Goal: Find specific page/section: Find specific page/section

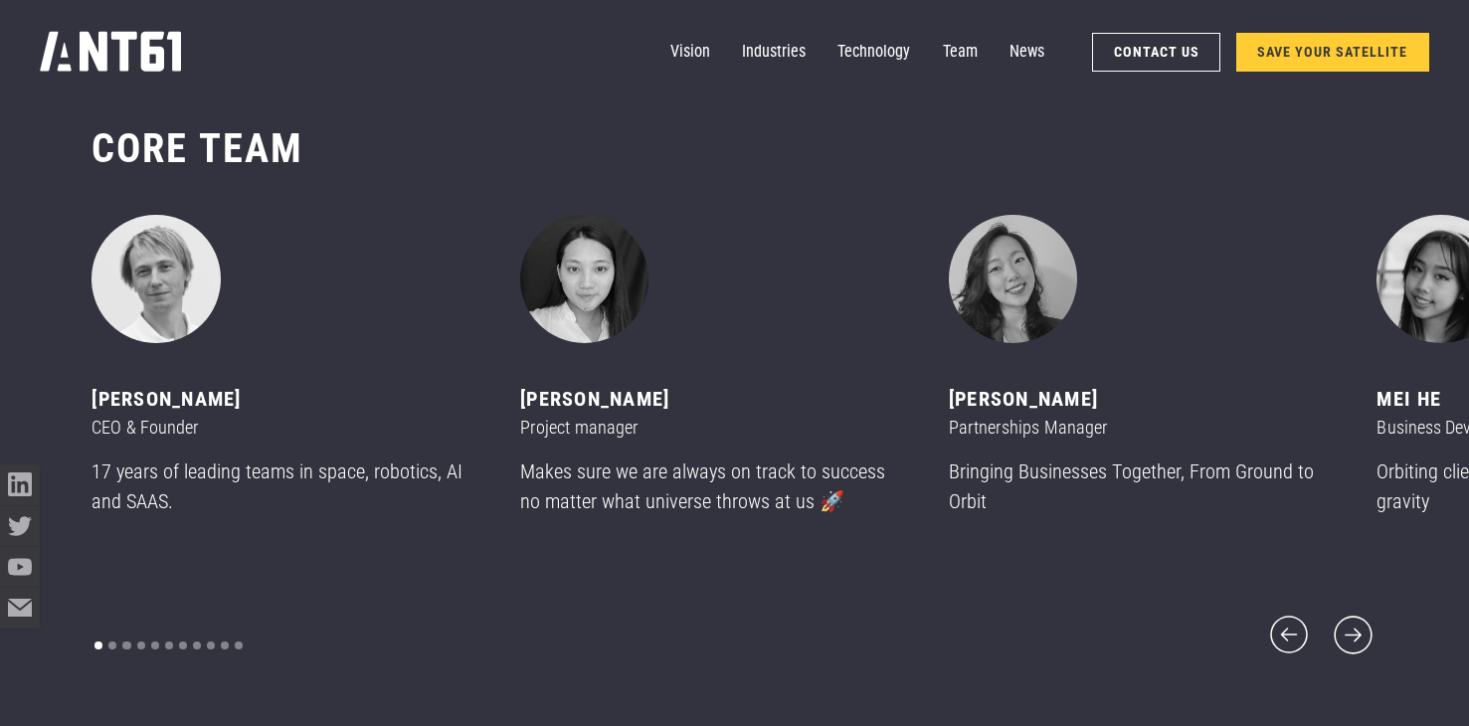
scroll to position [8736, 0]
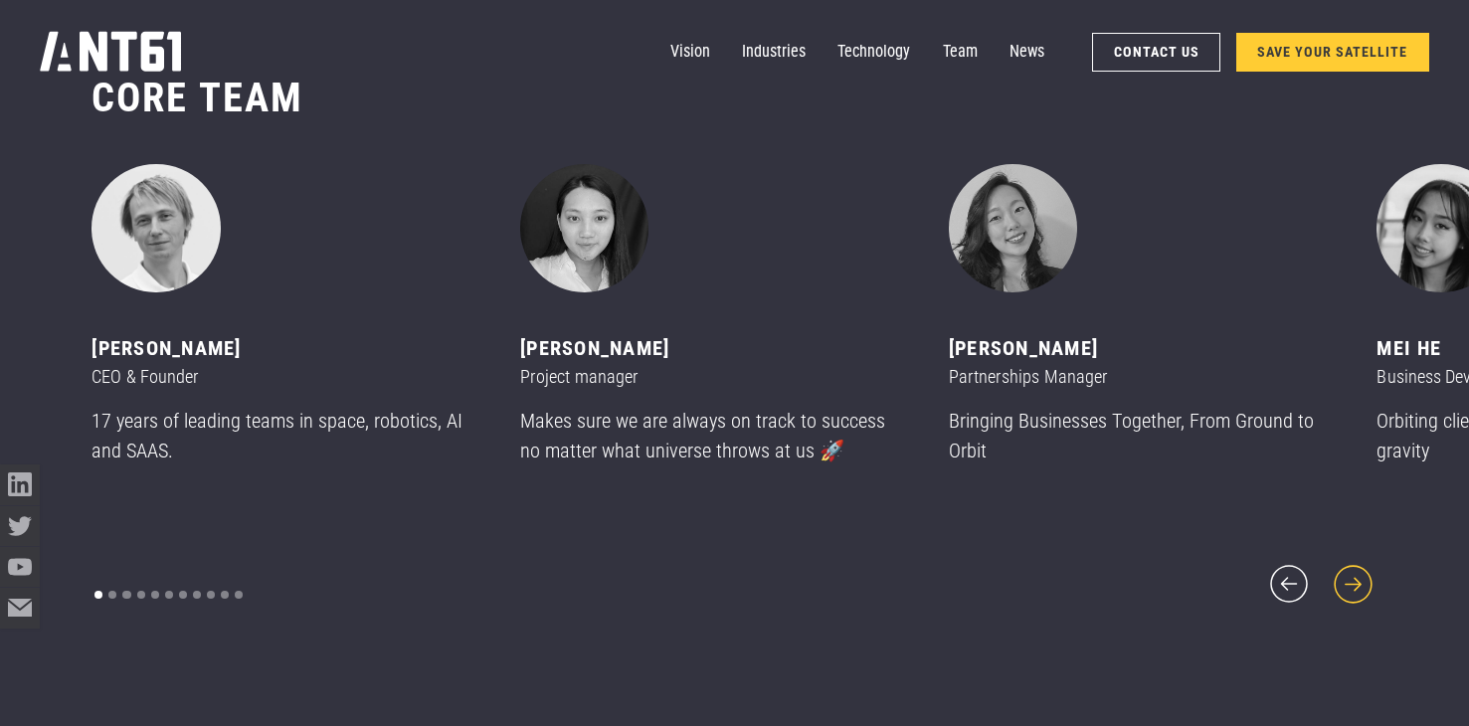
click at [1344, 572] on icon "next slide" at bounding box center [1353, 584] width 48 height 48
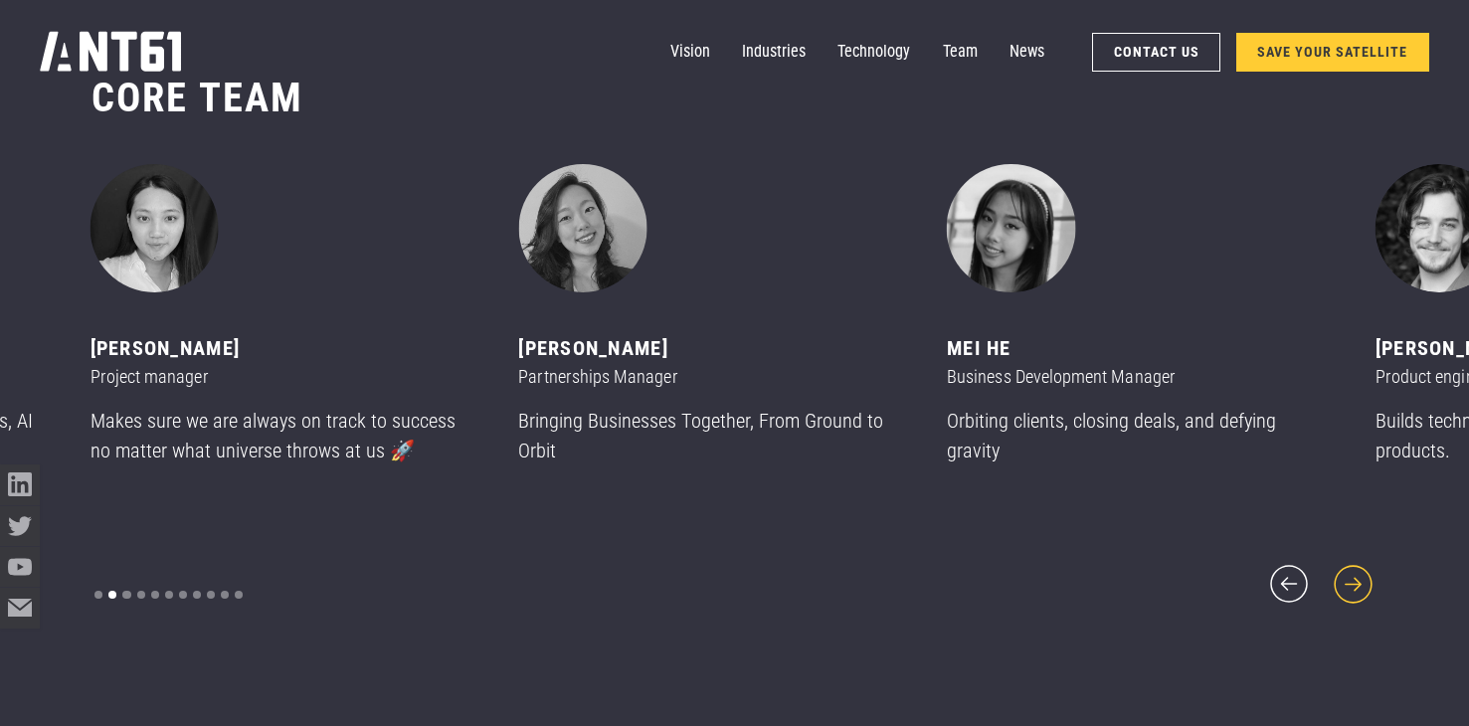
click at [1344, 572] on icon "next slide" at bounding box center [1353, 584] width 48 height 48
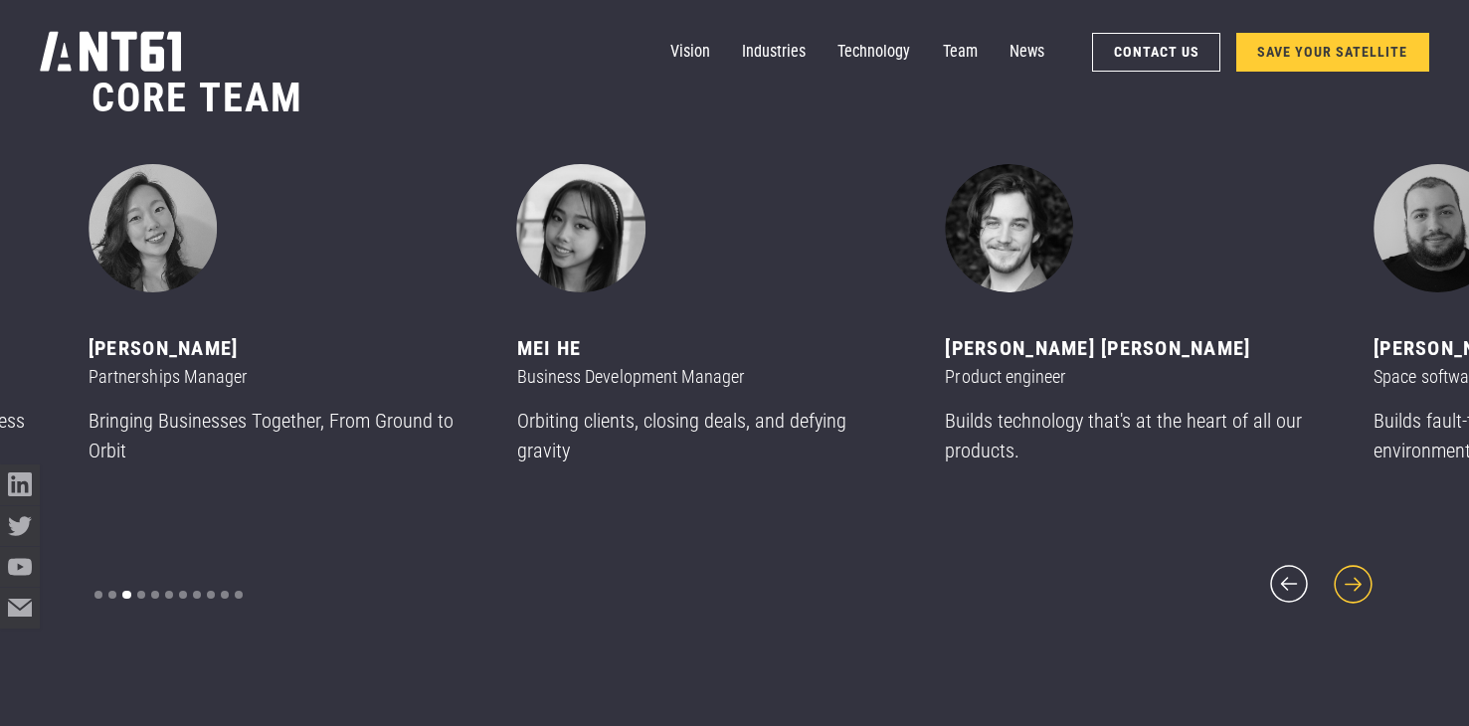
click at [1344, 572] on icon "next slide" at bounding box center [1353, 584] width 48 height 48
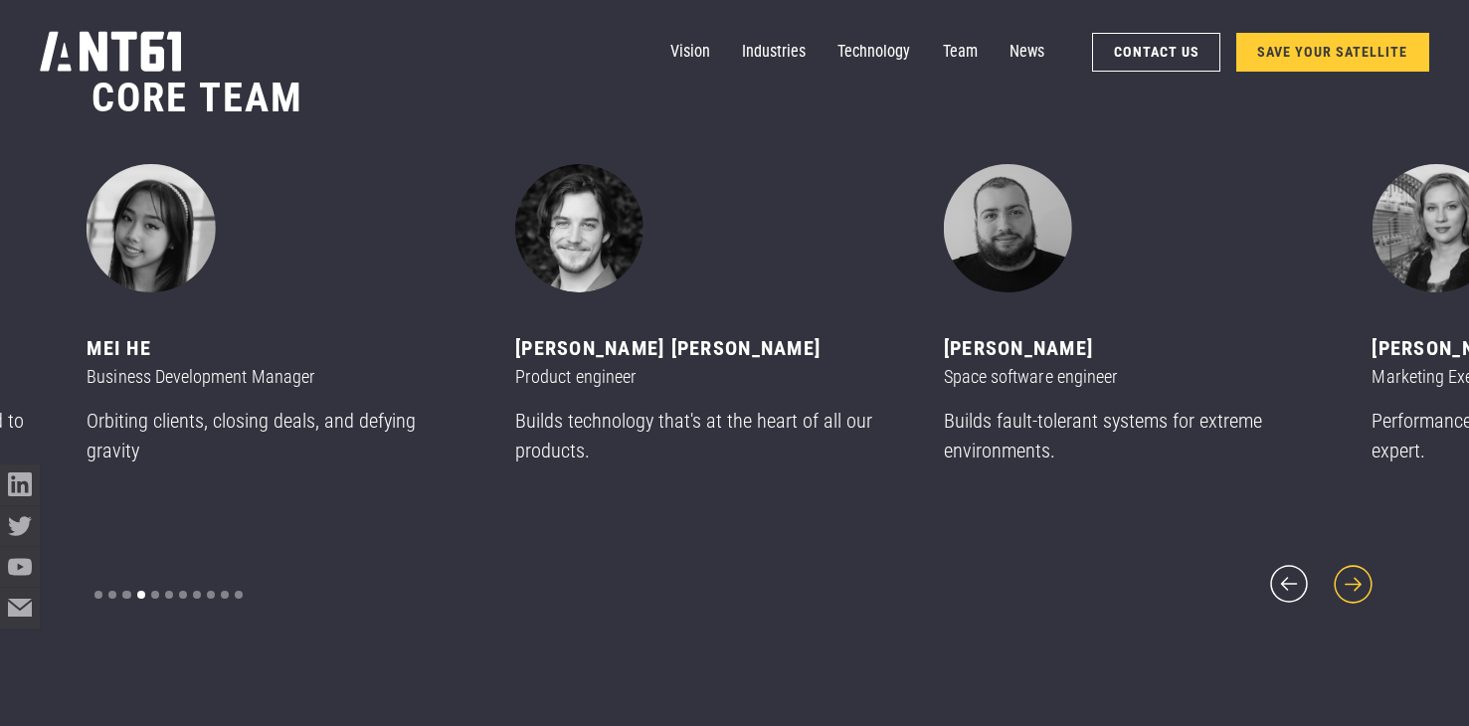
click at [1344, 572] on icon "next slide" at bounding box center [1353, 584] width 48 height 48
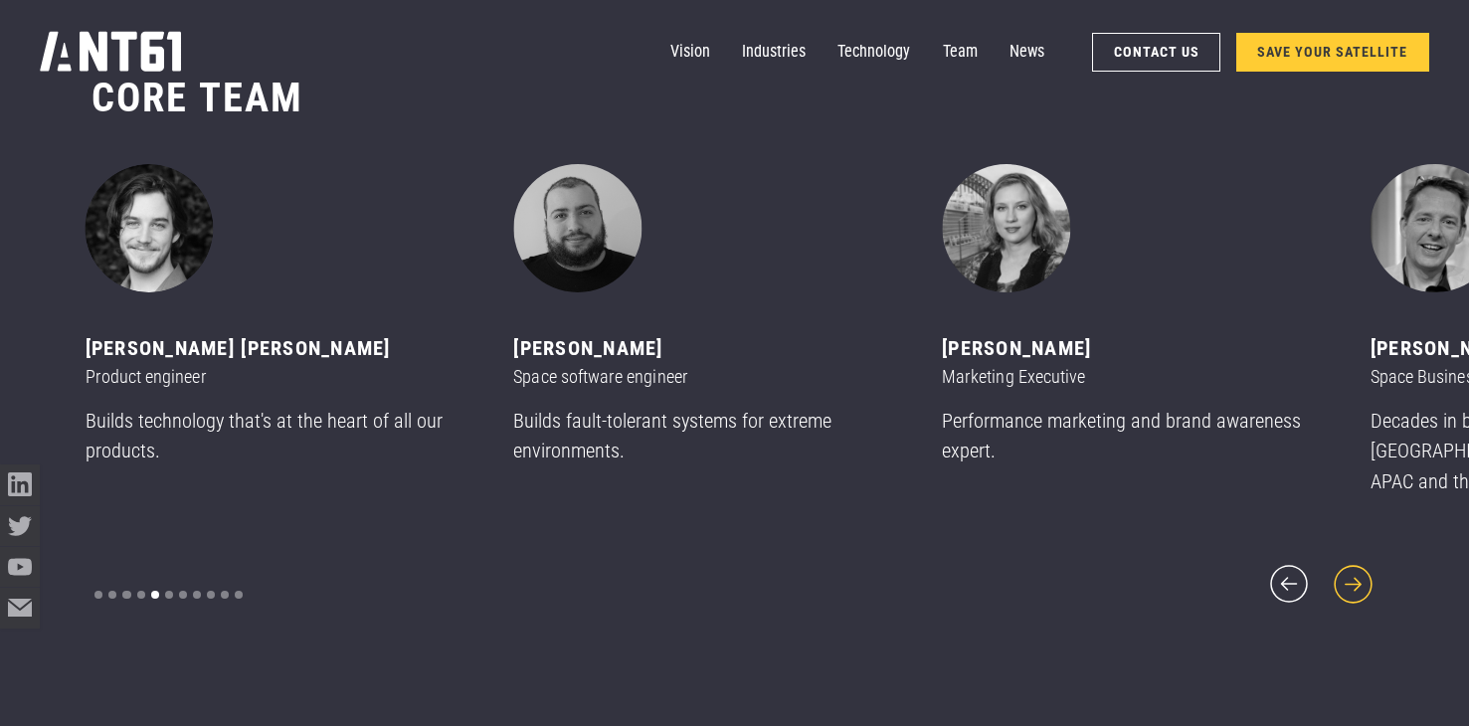
click at [1344, 572] on icon "next slide" at bounding box center [1353, 584] width 48 height 48
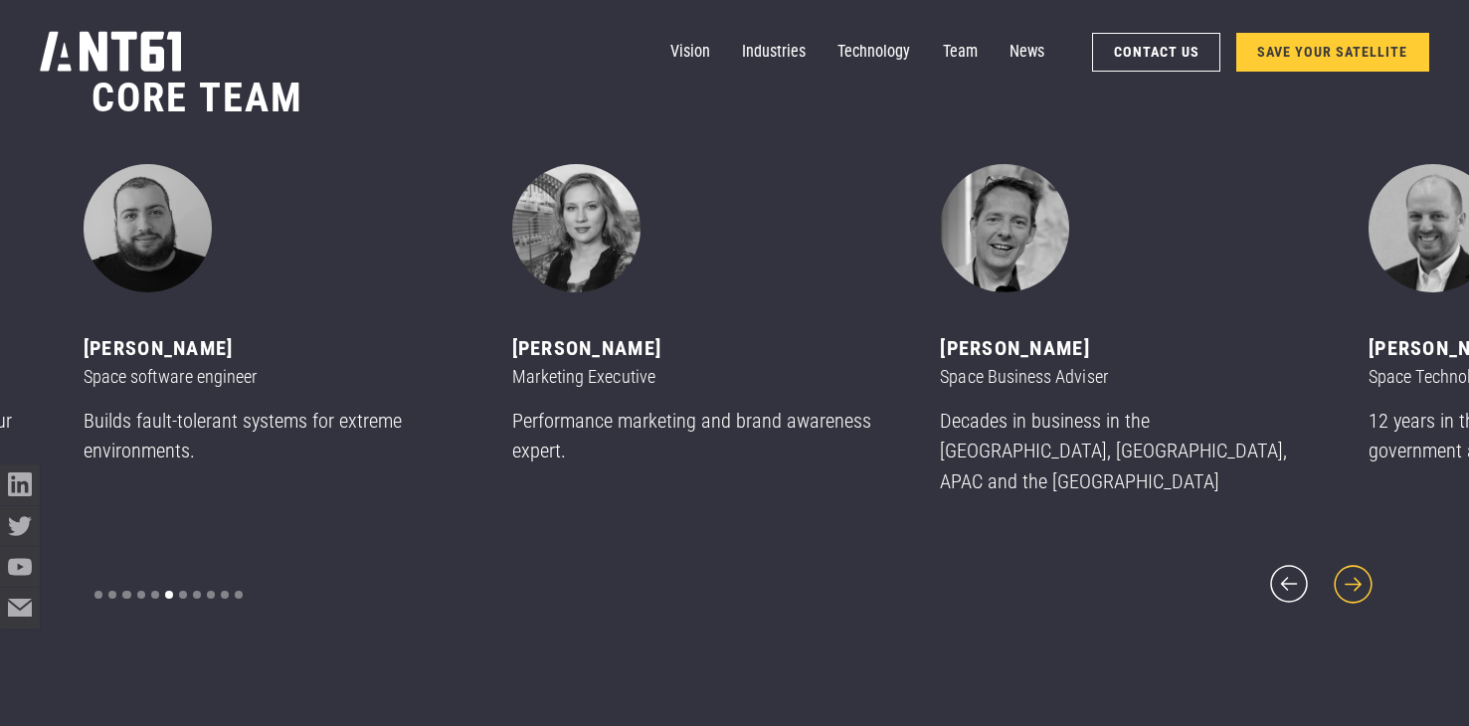
click at [1344, 572] on icon "next slide" at bounding box center [1353, 584] width 48 height 48
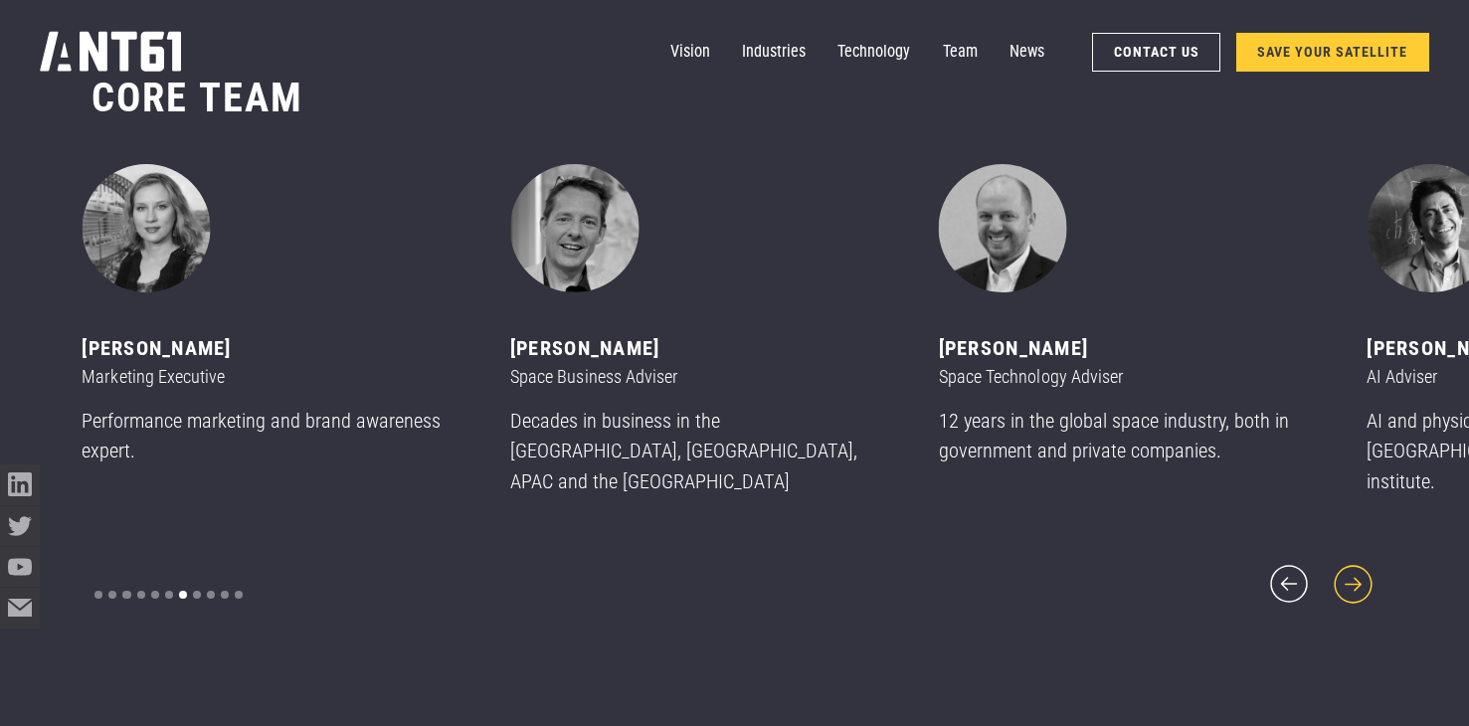
click at [1344, 572] on icon "next slide" at bounding box center [1353, 584] width 48 height 48
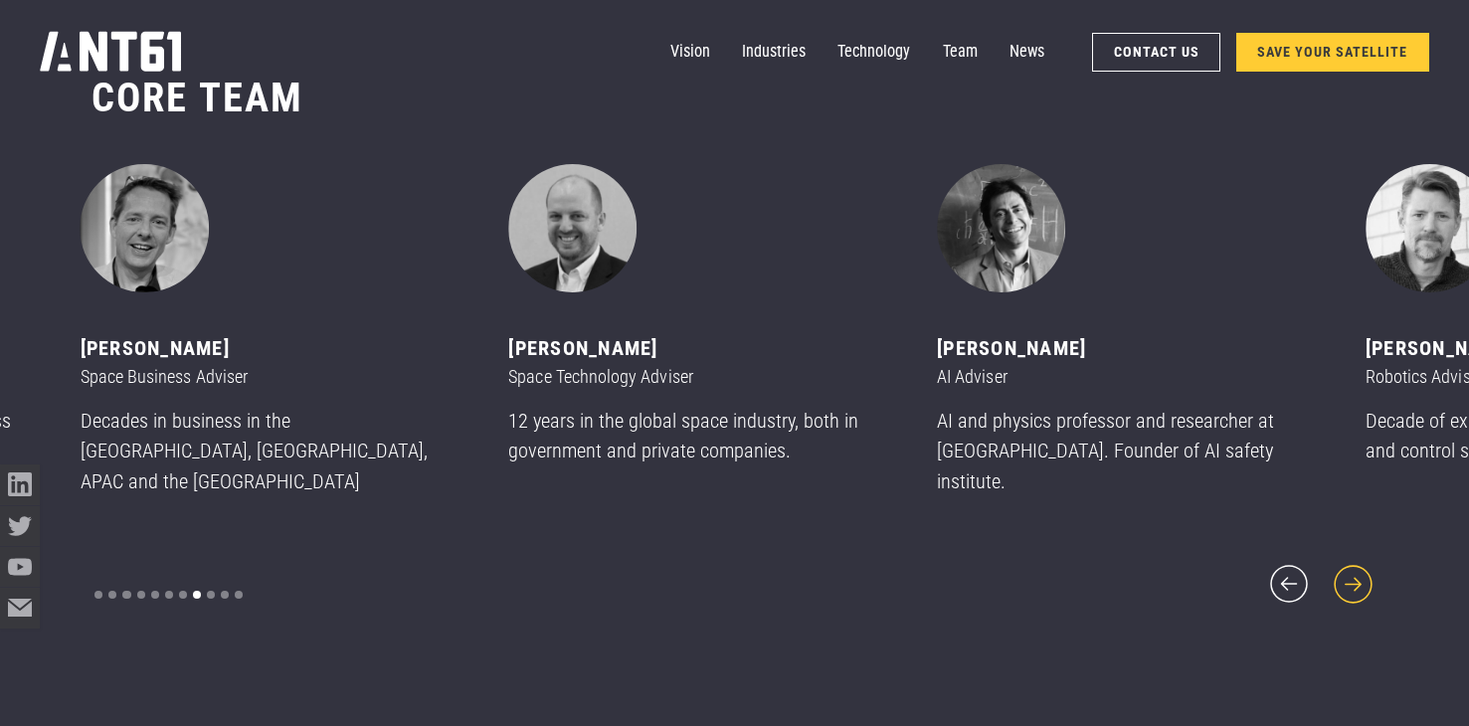
click at [1344, 572] on icon "next slide" at bounding box center [1353, 584] width 48 height 48
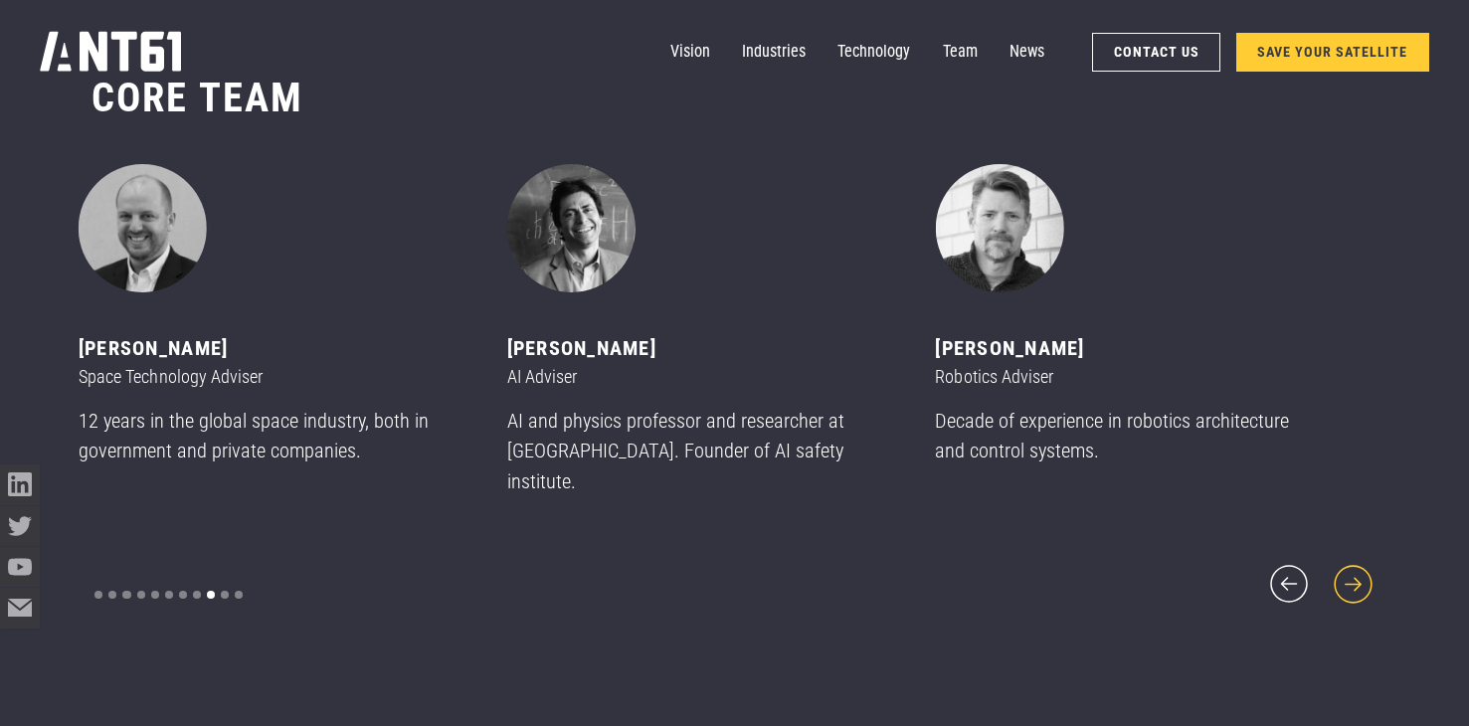
click at [1344, 572] on icon "next slide" at bounding box center [1353, 584] width 48 height 48
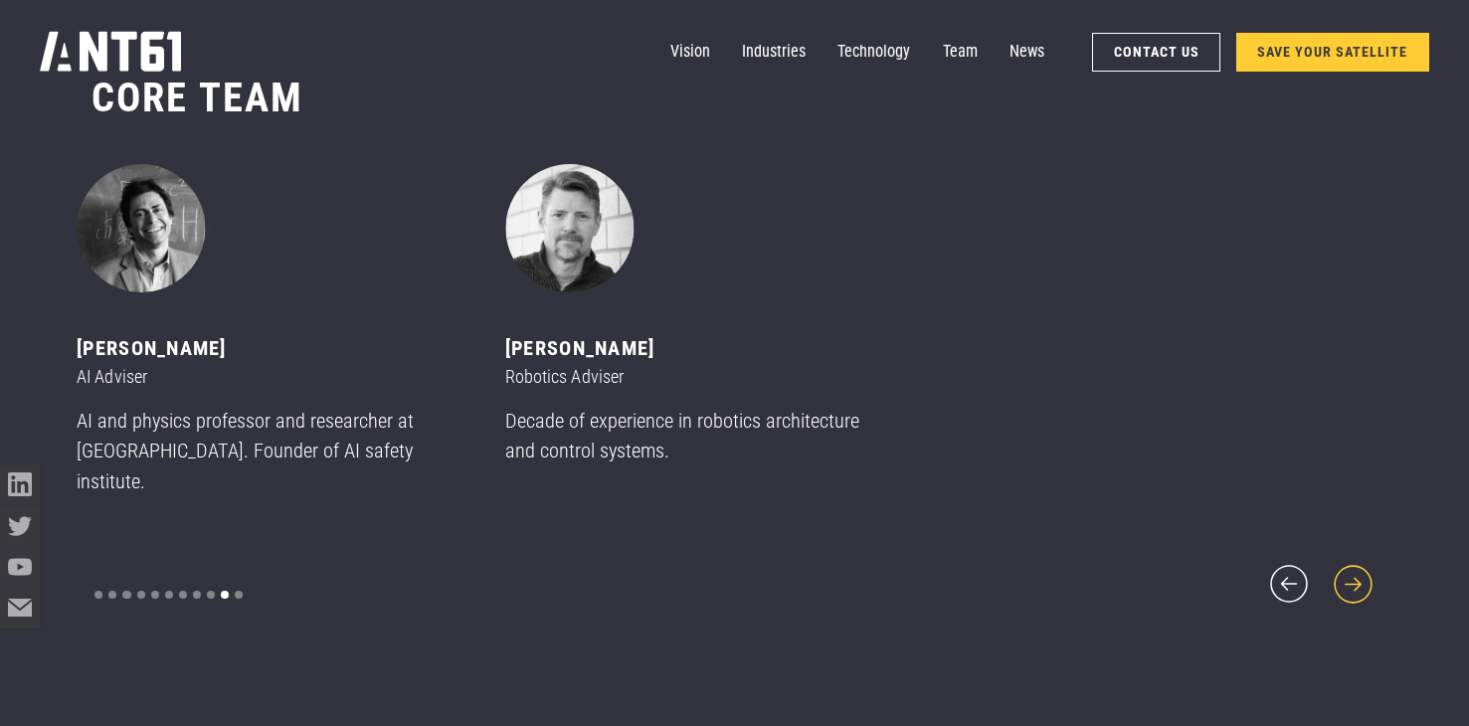
click at [1344, 572] on icon "next slide" at bounding box center [1353, 584] width 48 height 48
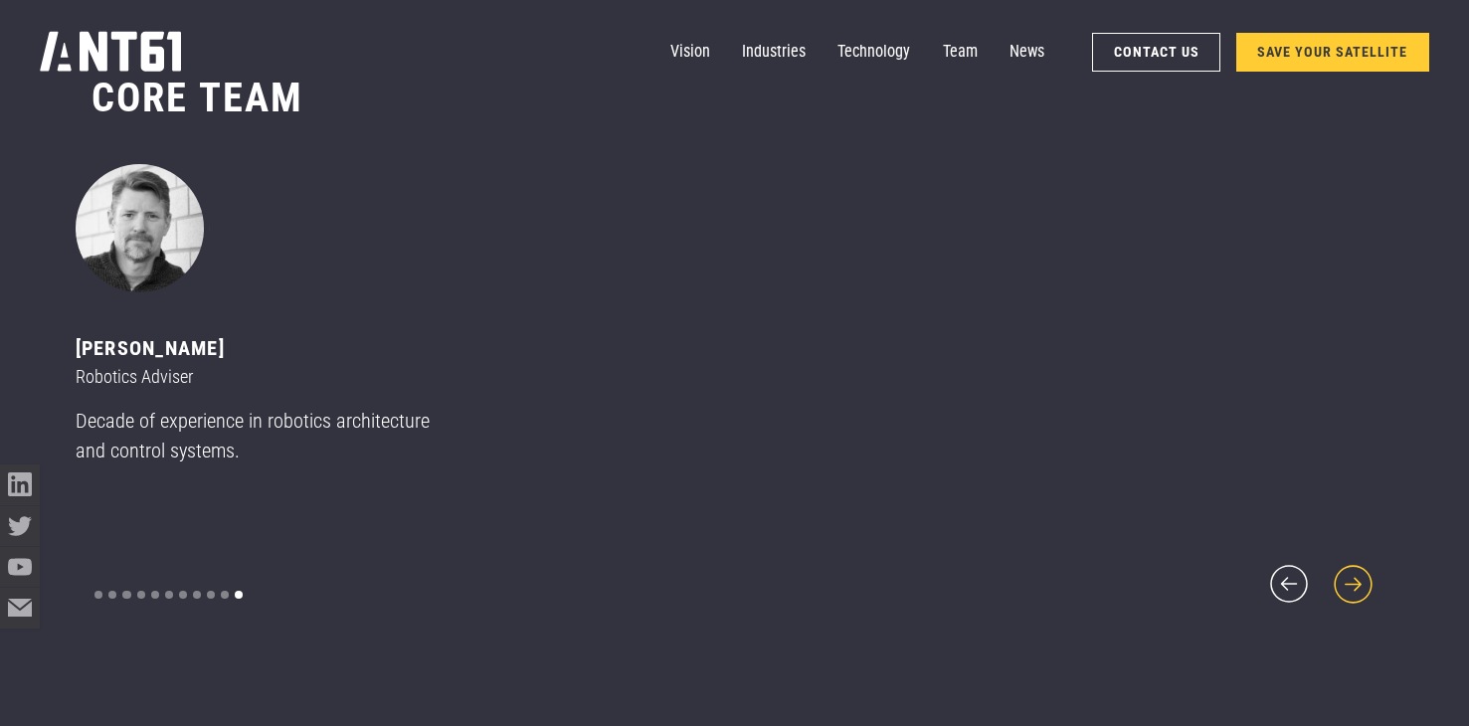
click at [1344, 572] on icon "next slide" at bounding box center [1353, 584] width 48 height 48
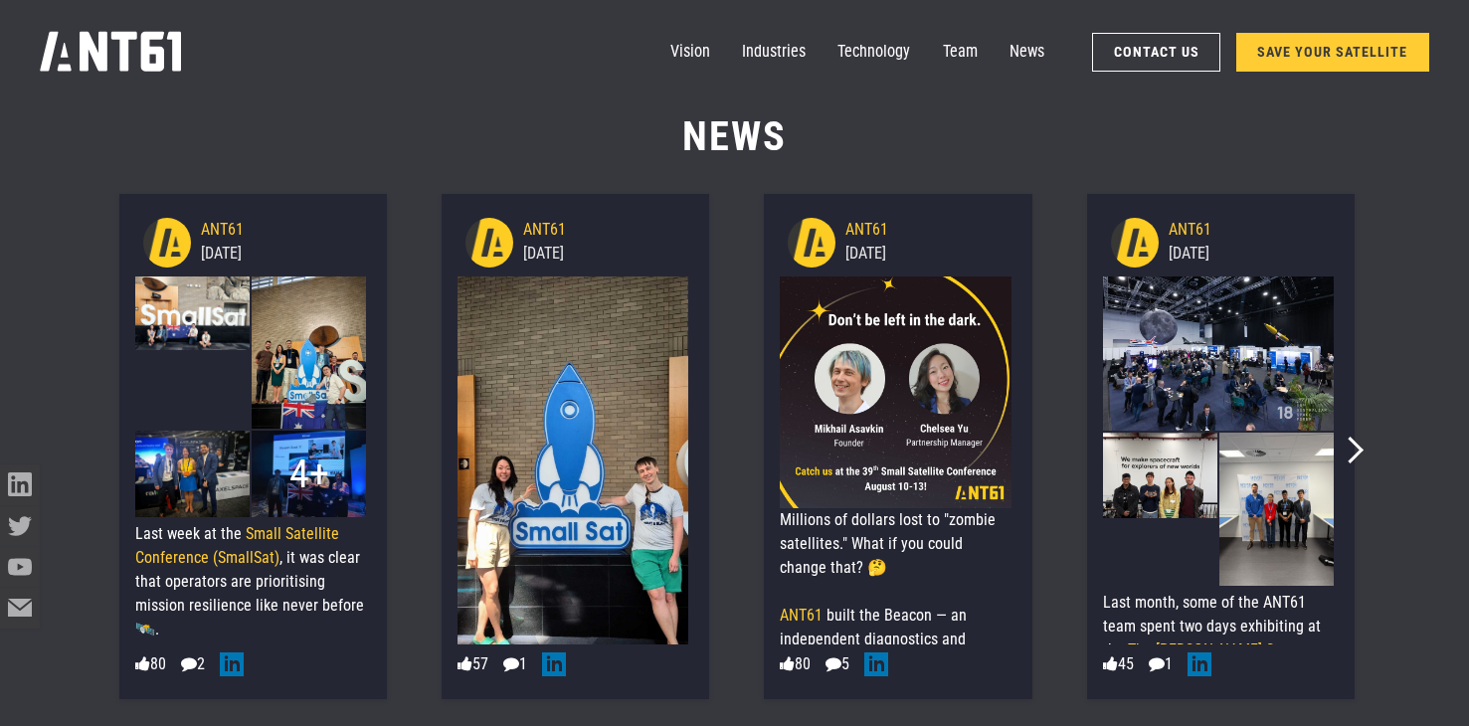
scroll to position [9404, 0]
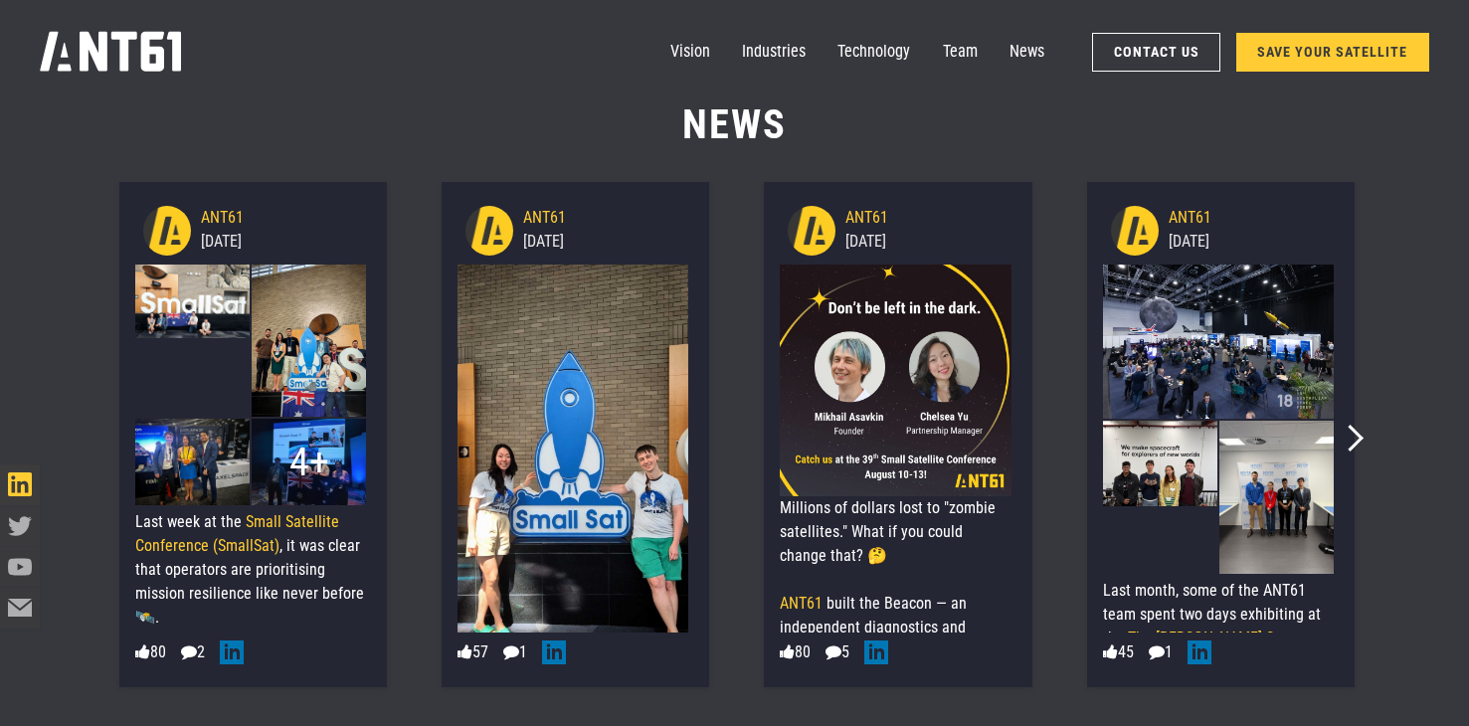
click at [12, 496] on div "LinkedIn icon" at bounding box center [20, 484] width 24 height 24
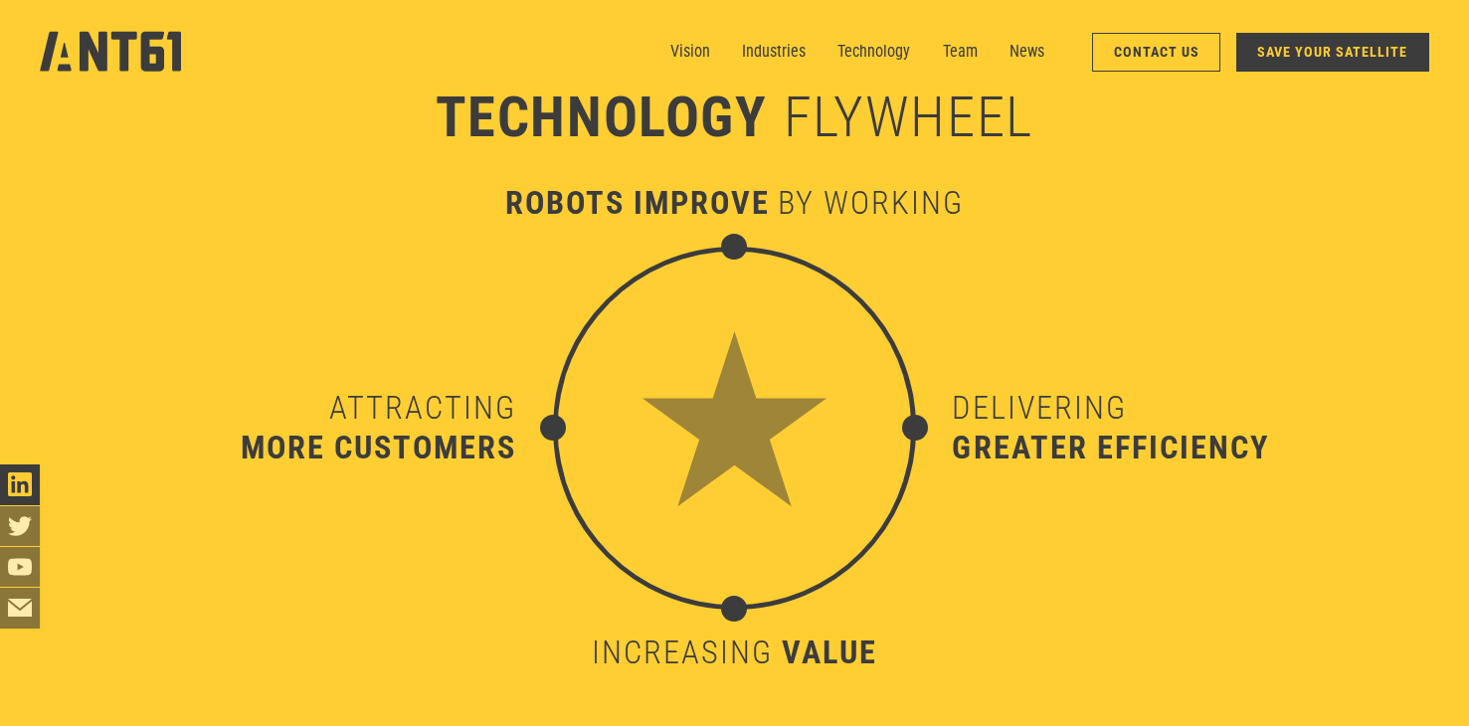
scroll to position [7090, 0]
click at [1045, 56] on nav "Vision Industries Industries Technology Team News Contact Us SAVE YOUR SATELLITE" at bounding box center [1049, 52] width 759 height 40
click at [1034, 57] on link "News" at bounding box center [1027, 52] width 35 height 40
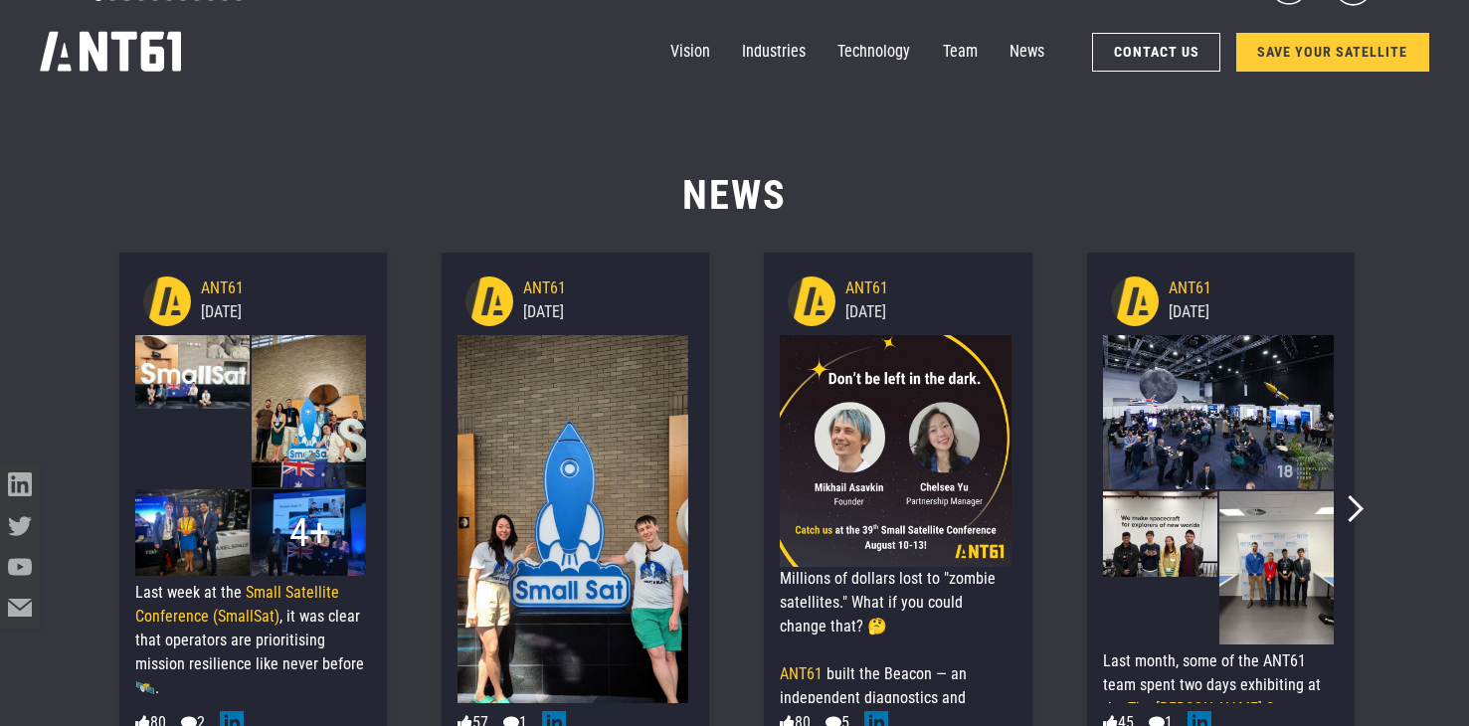
scroll to position [9335, 0]
